Goal: Task Accomplishment & Management: Manage account settings

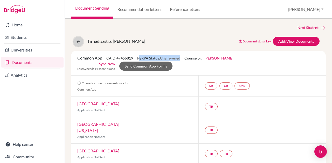
click at [78, 42] on icon at bounding box center [78, 41] width 5 height 5
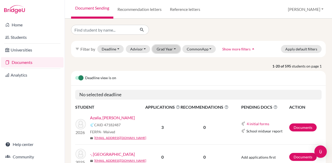
click at [171, 52] on button "Grad Year" at bounding box center [166, 49] width 28 height 8
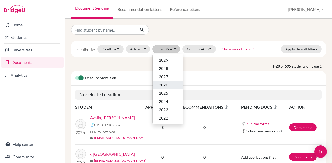
click at [171, 84] on div "2026" at bounding box center [168, 85] width 18 height 6
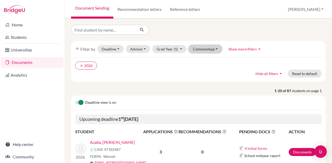
click at [202, 48] on button "CommonApp" at bounding box center [205, 49] width 34 height 8
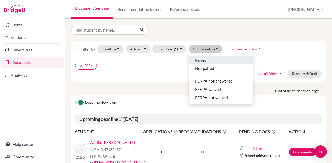
click at [210, 62] on div "Paired" at bounding box center [221, 60] width 52 height 6
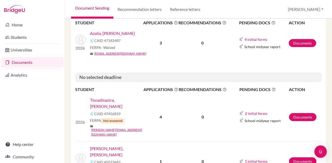
scroll to position [116, 0]
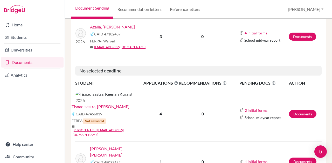
click at [129, 104] on link "Tisnadisastra, Keenan Kuraishi" at bounding box center [101, 107] width 58 height 6
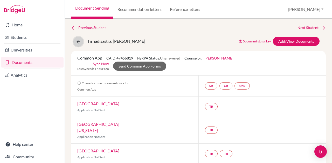
click at [76, 44] on icon at bounding box center [78, 41] width 5 height 5
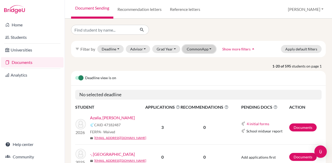
click at [200, 51] on button "CommonApp" at bounding box center [199, 49] width 34 height 8
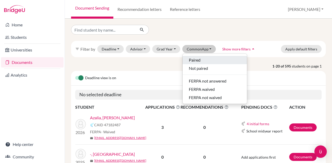
click at [202, 59] on div "Paired" at bounding box center [215, 60] width 52 height 6
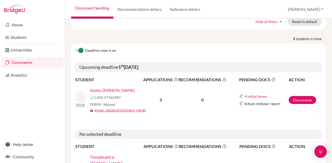
scroll to position [109, 0]
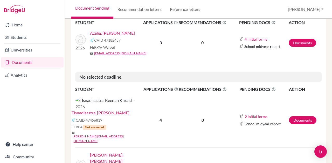
click at [108, 110] on link "Tisnadisastra, Keenan Kuraishi" at bounding box center [101, 113] width 58 height 6
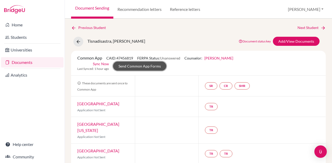
click at [135, 64] on link "Send Common App Forms" at bounding box center [139, 66] width 53 height 9
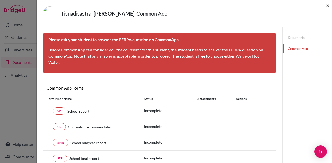
click at [329, 6] on span "×" at bounding box center [328, 6] width 4 height 8
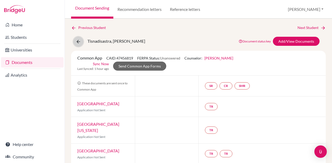
click at [78, 39] on button at bounding box center [78, 42] width 10 height 10
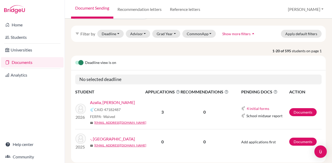
scroll to position [15, 0]
click at [118, 102] on link "Azalia, [PERSON_NAME]" at bounding box center [112, 103] width 45 height 6
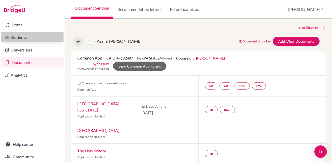
click at [23, 35] on link "Students" at bounding box center [32, 37] width 62 height 10
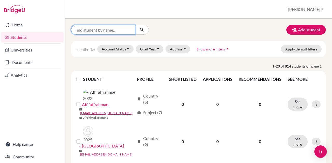
click at [120, 29] on input "Find student by name..." at bounding box center [103, 30] width 64 height 10
type input "s"
type input "aisha"
click button "submit" at bounding box center [142, 30] width 14 height 10
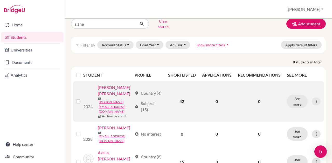
scroll to position [8, 0]
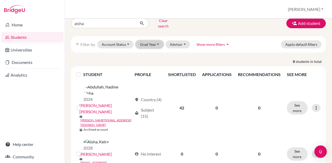
click at [156, 40] on button "Grad Year" at bounding box center [149, 44] width 28 height 8
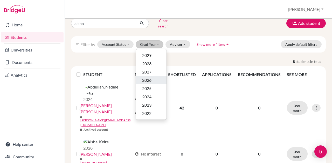
click at [159, 78] on div "2026" at bounding box center [151, 80] width 18 height 6
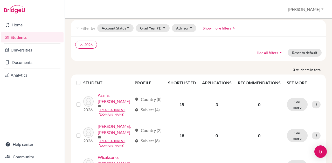
scroll to position [26, 0]
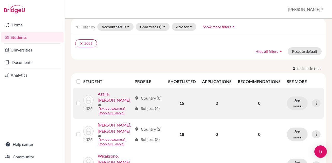
click at [123, 91] on link "Azalia, [PERSON_NAME]" at bounding box center [115, 97] width 34 height 12
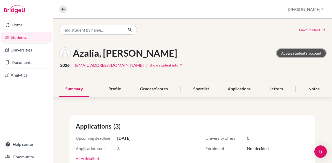
click at [295, 51] on link "Access student's account" at bounding box center [300, 53] width 49 height 8
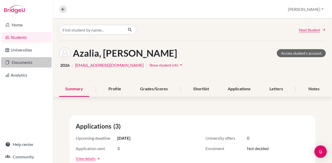
click at [39, 63] on link "Documents" at bounding box center [26, 62] width 51 height 10
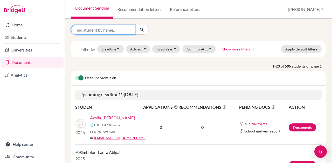
click at [112, 30] on input "Find student by name..." at bounding box center [103, 30] width 64 height 10
type input "maleeka"
click button "submit" at bounding box center [142, 30] width 14 height 10
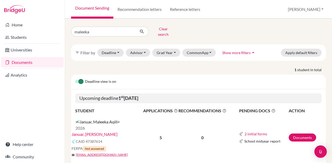
click at [103, 131] on link "Januar, [PERSON_NAME]" at bounding box center [95, 134] width 46 height 6
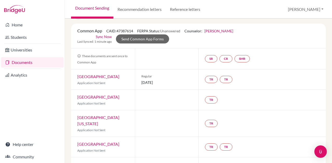
scroll to position [36, 0]
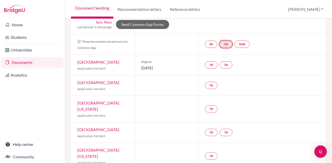
click at [227, 46] on link "CR" at bounding box center [225, 44] width 13 height 7
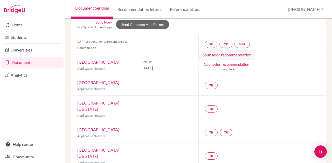
click at [254, 106] on div "TR" at bounding box center [261, 109] width 127 height 26
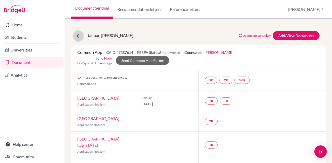
click at [77, 38] on icon at bounding box center [78, 35] width 5 height 5
